Goal: Task Accomplishment & Management: Use online tool/utility

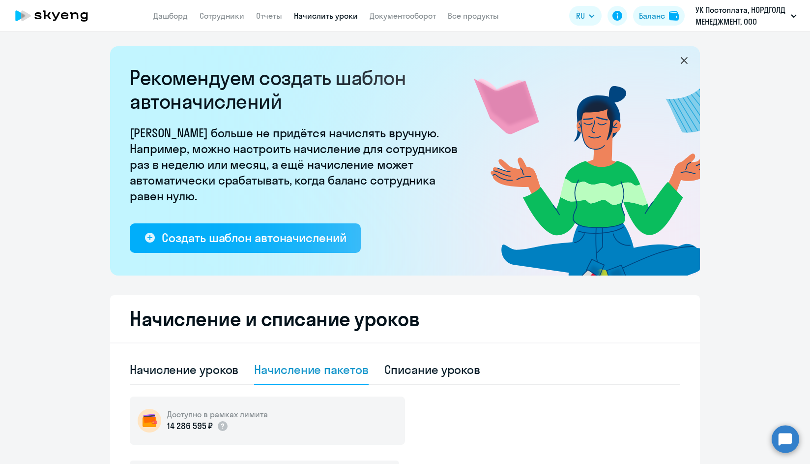
select select "10"
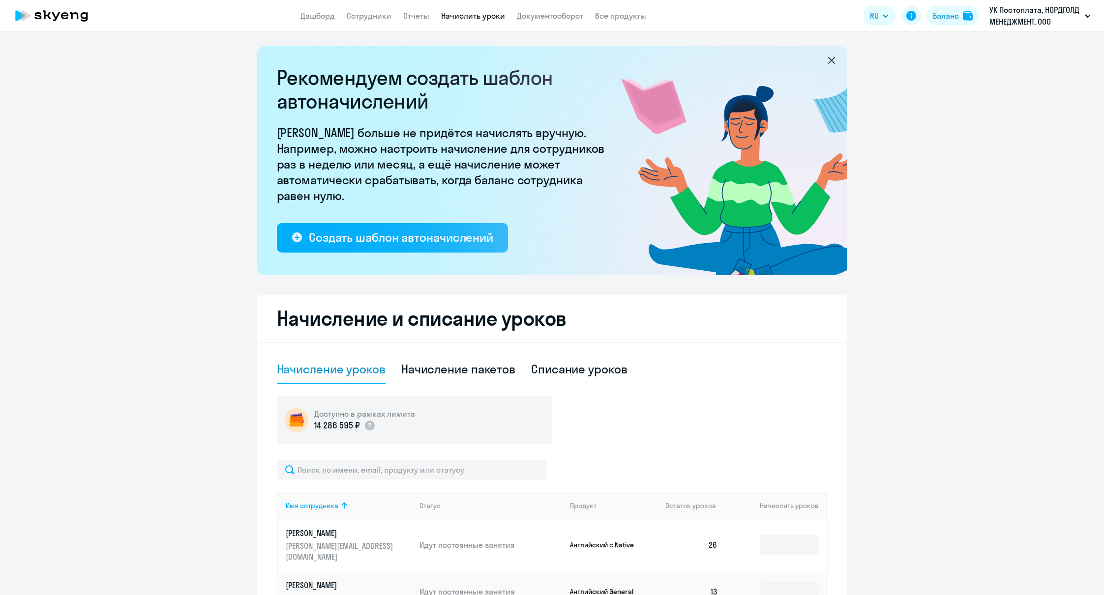
select select "10"
click at [379, 464] on input "text" at bounding box center [411, 470] width 269 height 20
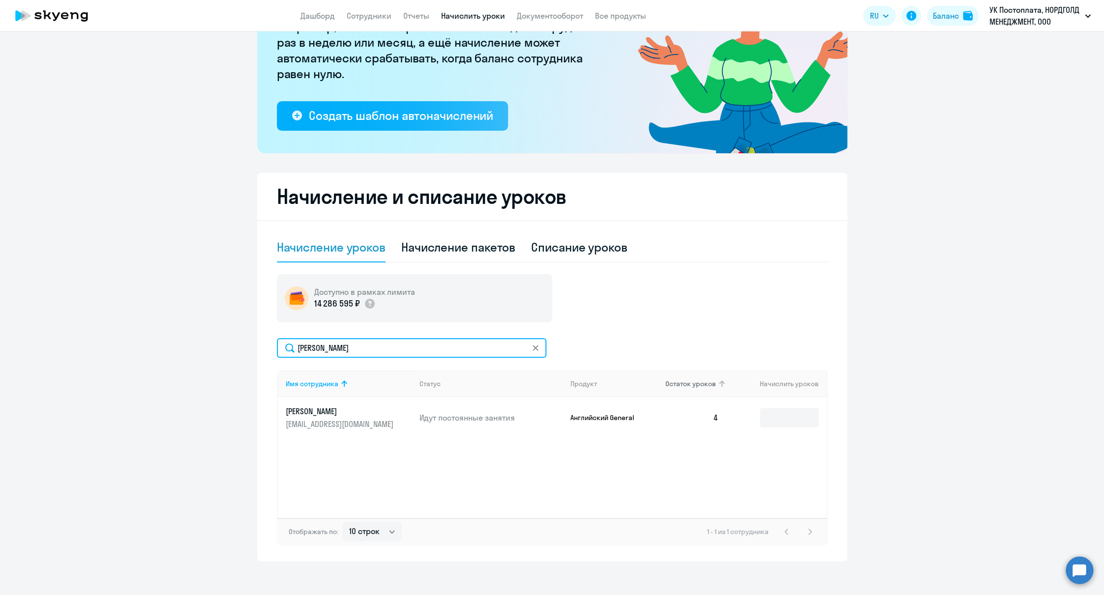
scroll to position [127, 0]
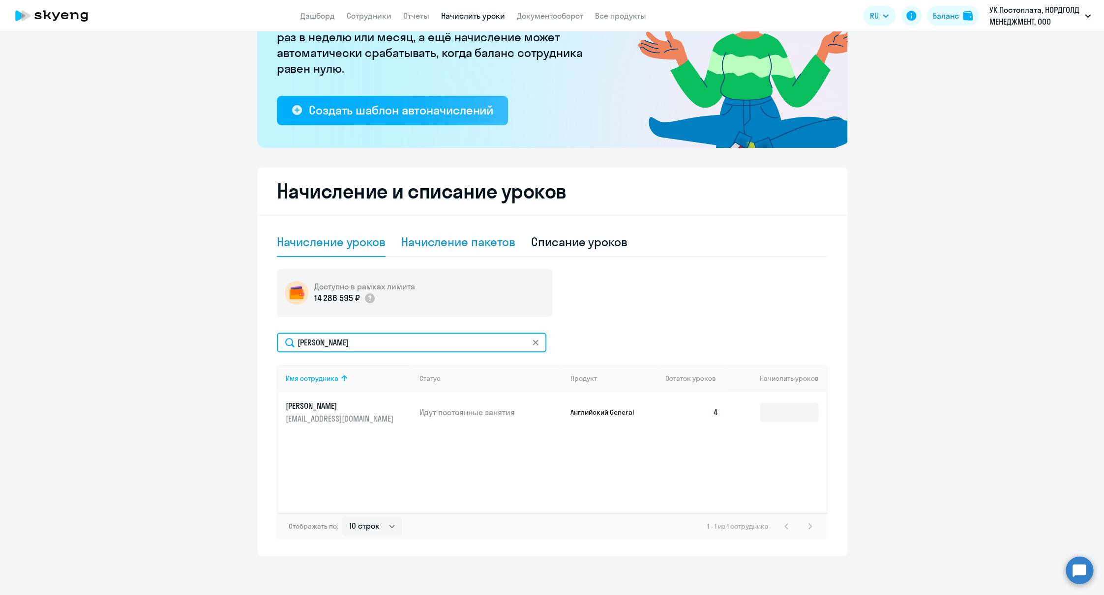
type input "мухина"
click at [431, 242] on div "Начисление пакетов" at bounding box center [458, 242] width 114 height 16
select select "10"
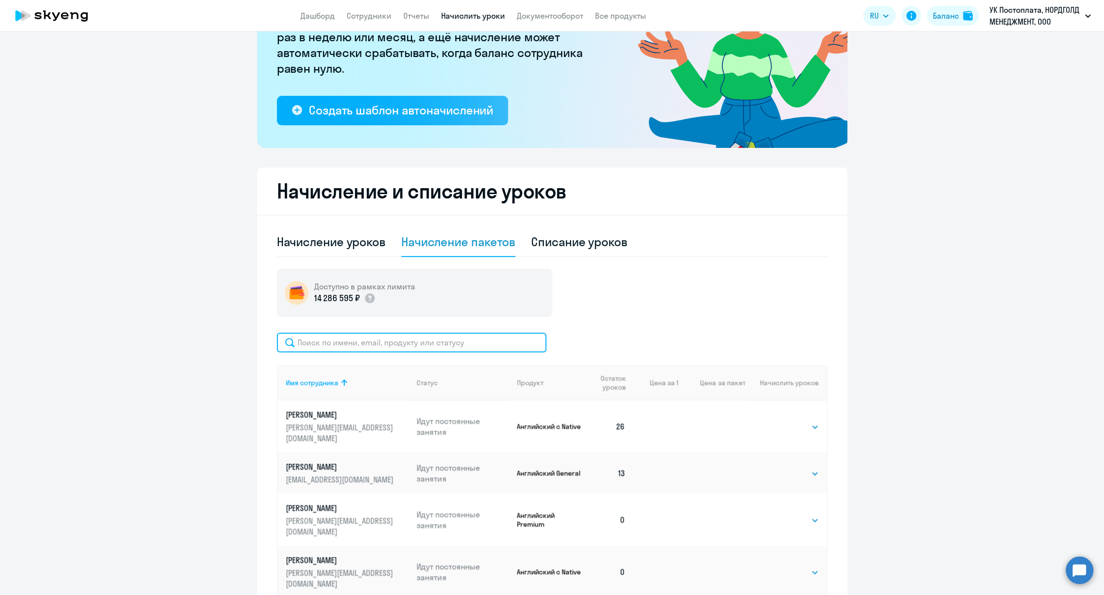
click at [425, 342] on input "text" at bounding box center [411, 343] width 269 height 20
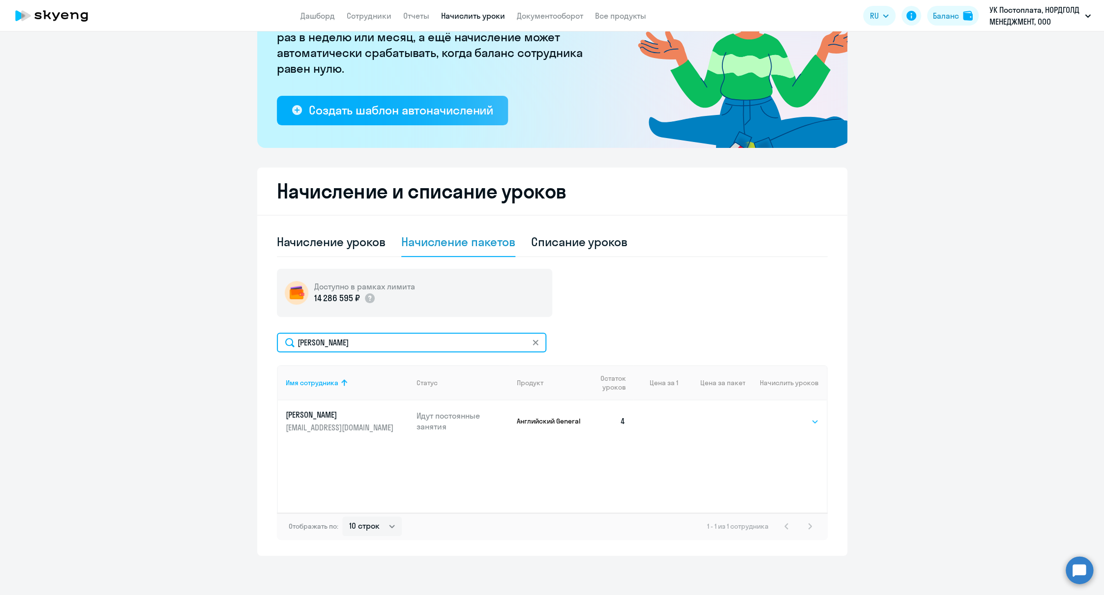
type input "мухина"
click at [788, 427] on select "Выбрать 4 8 16 32 64 96 128" at bounding box center [798, 422] width 40 height 12
select select "32"
click at [778, 416] on select "Выбрать 4 8 16 32 64 96 128" at bounding box center [798, 422] width 40 height 12
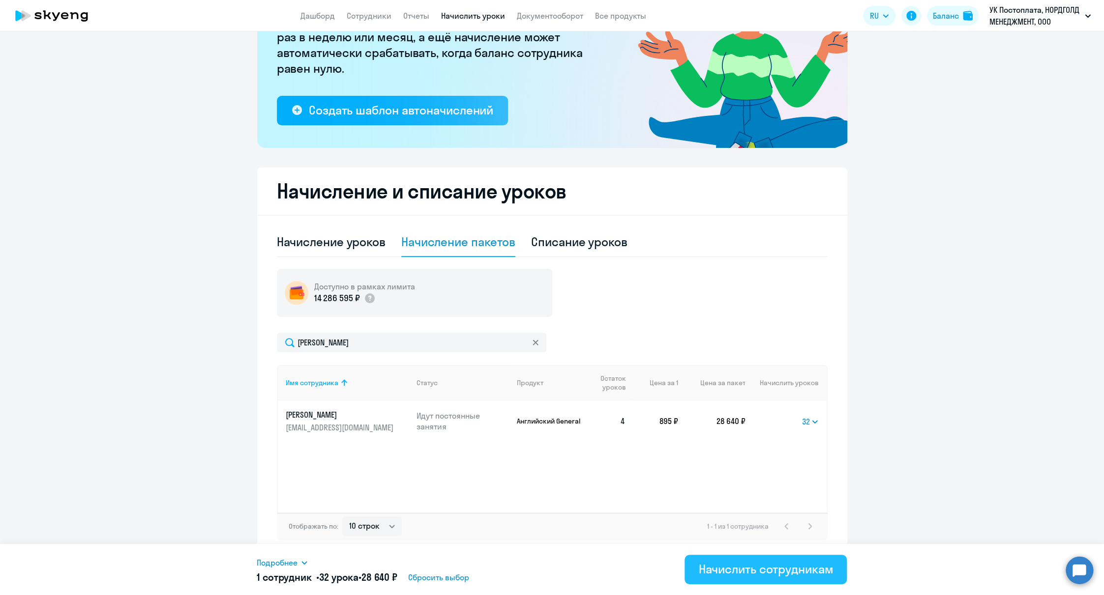
click at [777, 566] on div "Начислить сотрудникам" at bounding box center [765, 570] width 135 height 16
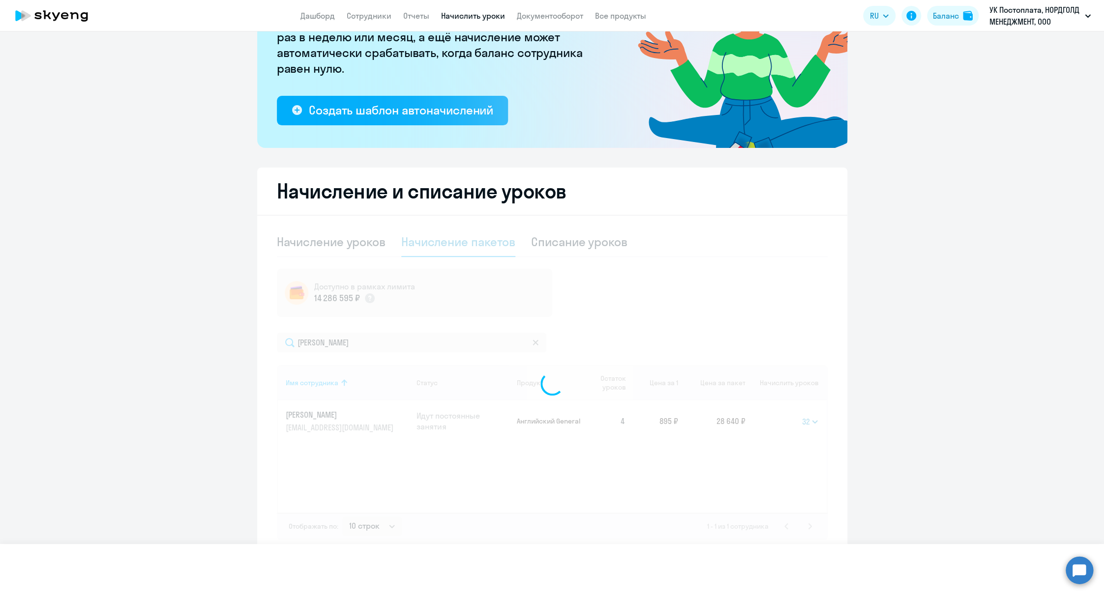
select select
